Goal: Task Accomplishment & Management: Use online tool/utility

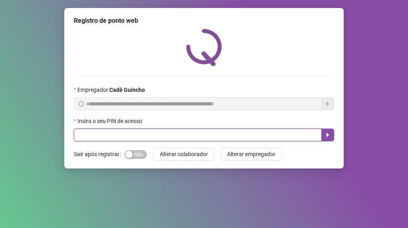
click at [228, 139] on input "text" at bounding box center [198, 135] width 248 height 13
type input "*****"
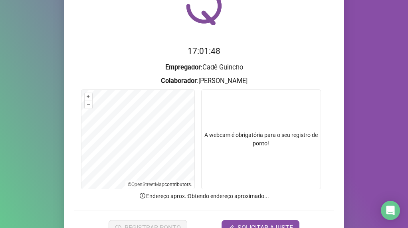
scroll to position [80, 0]
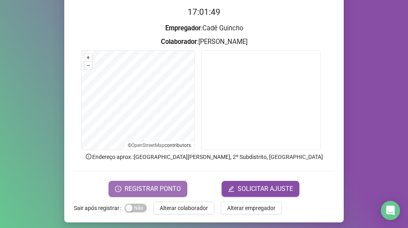
click at [137, 188] on span "REGISTRAR PONTO" at bounding box center [153, 189] width 56 height 10
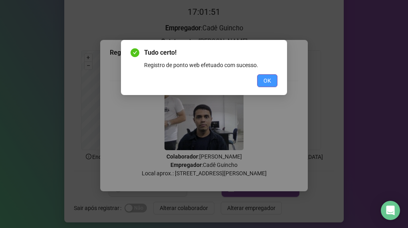
click at [270, 81] on span "OK" at bounding box center [268, 80] width 8 height 9
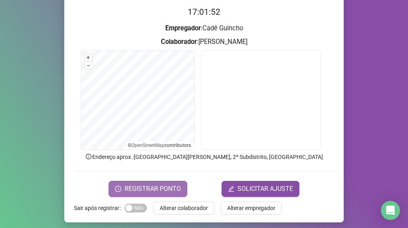
click at [129, 185] on span "REGISTRAR PONTO" at bounding box center [153, 189] width 56 height 10
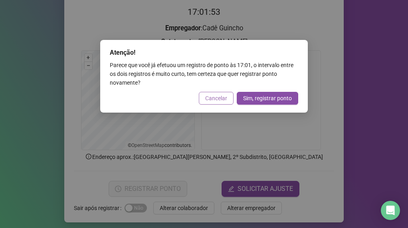
click at [220, 94] on span "Cancelar" at bounding box center [216, 98] width 22 height 9
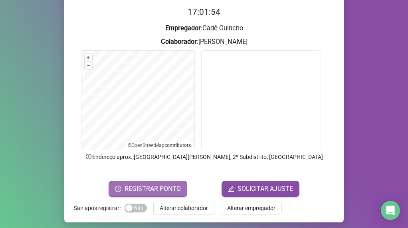
click at [133, 190] on span "REGISTRAR PONTO" at bounding box center [153, 189] width 56 height 10
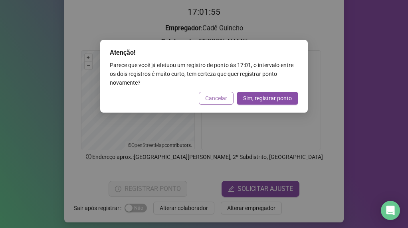
click at [217, 100] on span "Cancelar" at bounding box center [216, 98] width 22 height 9
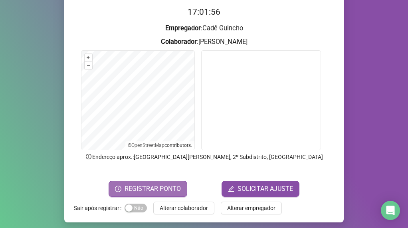
click at [153, 189] on span "REGISTRAR PONTO" at bounding box center [153, 189] width 56 height 10
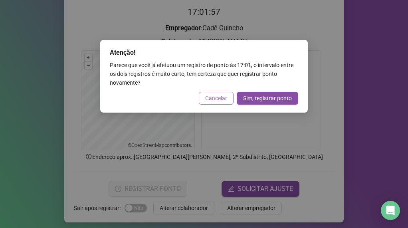
click at [220, 98] on span "Cancelar" at bounding box center [216, 98] width 22 height 9
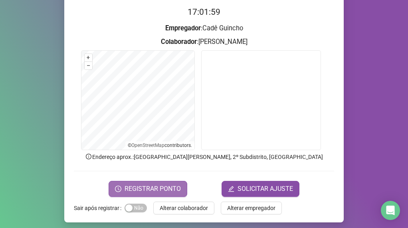
click at [166, 183] on button "REGISTRAR PONTO" at bounding box center [148, 189] width 79 height 16
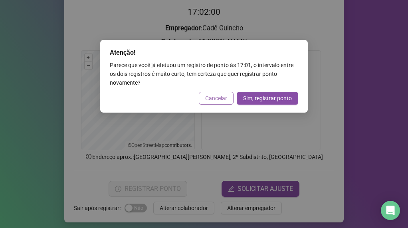
click at [219, 102] on span "Cancelar" at bounding box center [216, 98] width 22 height 9
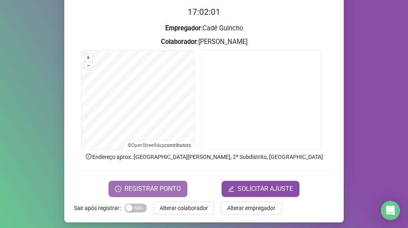
click at [153, 187] on span "REGISTRAR PONTO" at bounding box center [153, 189] width 56 height 10
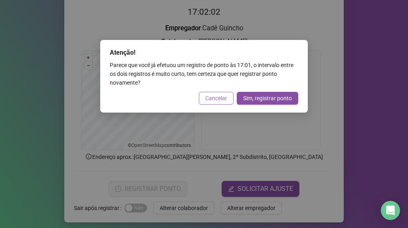
click at [210, 97] on span "Cancelar" at bounding box center [216, 98] width 22 height 9
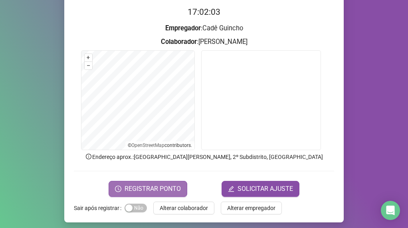
click at [139, 192] on span "REGISTRAR PONTO" at bounding box center [153, 189] width 56 height 10
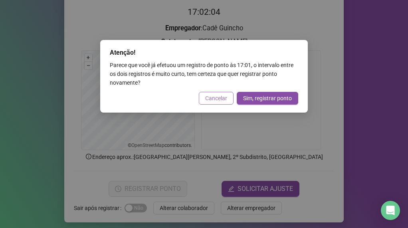
click at [211, 97] on span "Cancelar" at bounding box center [216, 98] width 22 height 9
